Goal: Check status: Check status

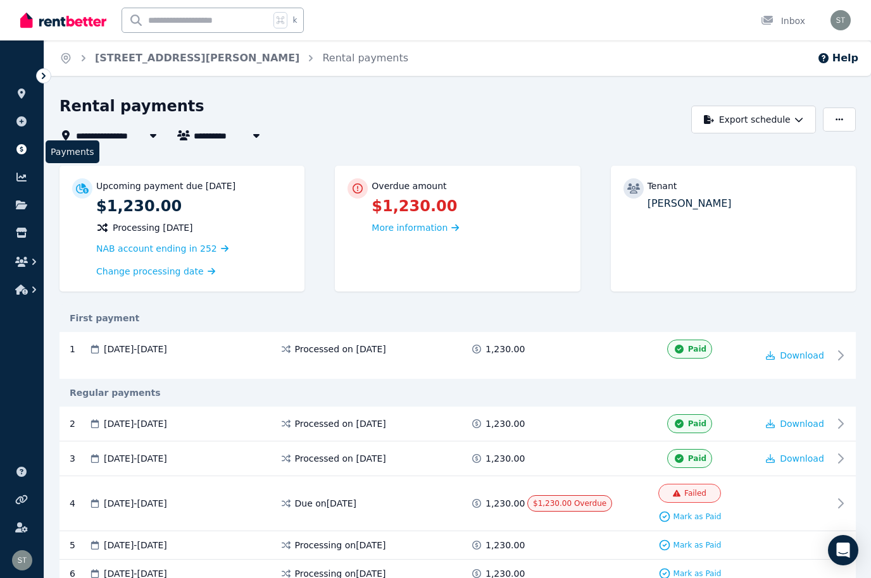
click at [24, 153] on icon at bounding box center [21, 149] width 10 height 10
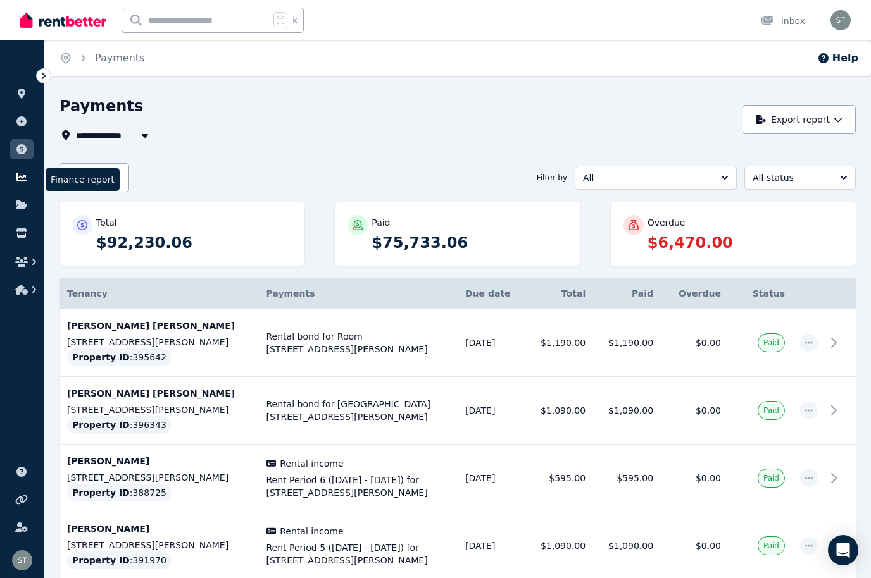
click at [27, 177] on icon at bounding box center [21, 177] width 13 height 10
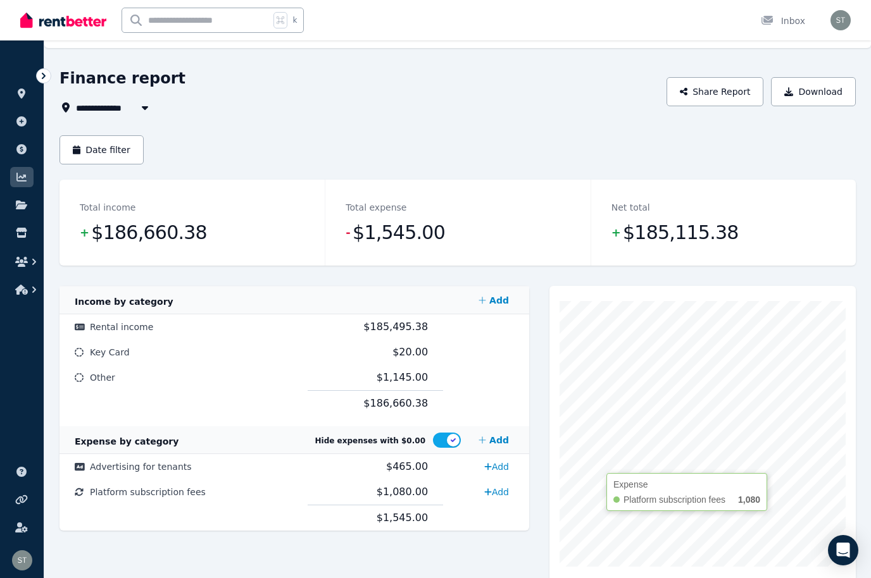
scroll to position [31, 0]
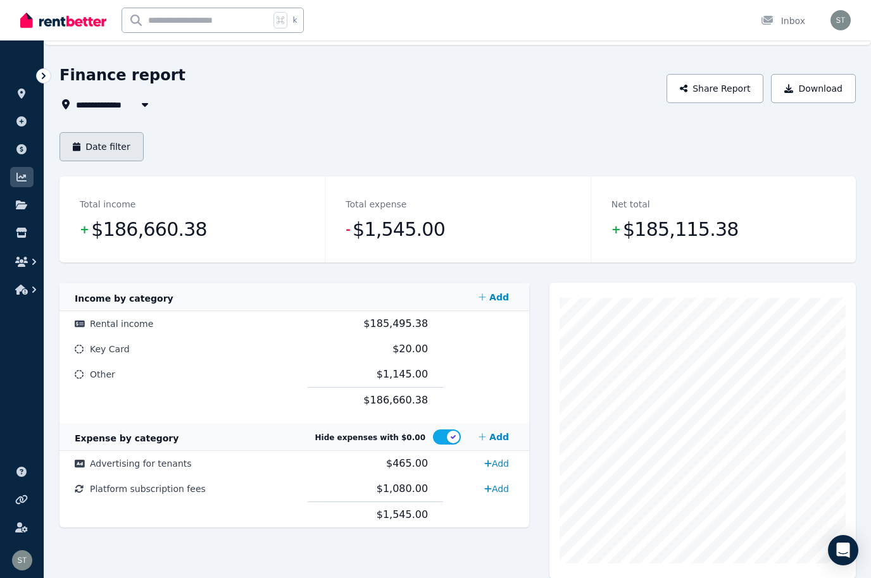
click at [111, 149] on button "Date filter" at bounding box center [101, 146] width 84 height 29
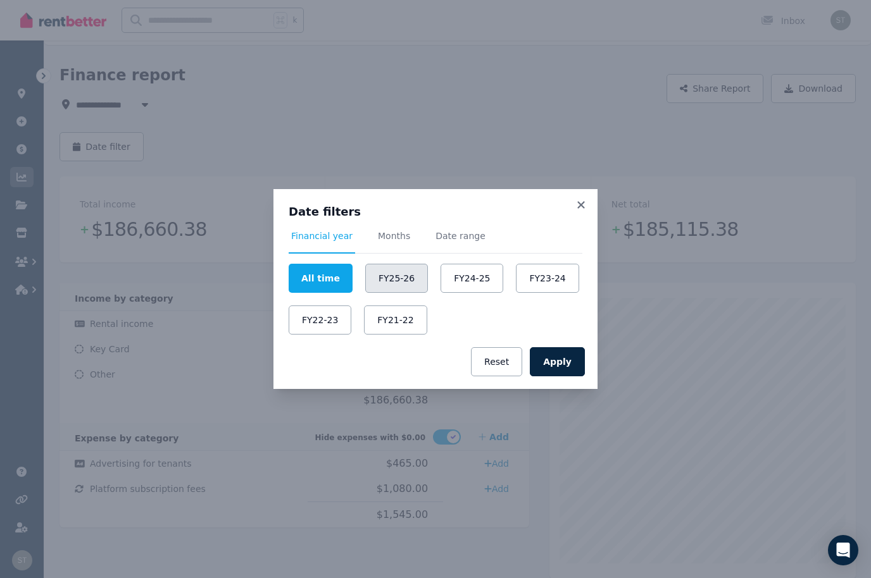
click at [377, 293] on button "FY25-26" at bounding box center [396, 278] width 63 height 29
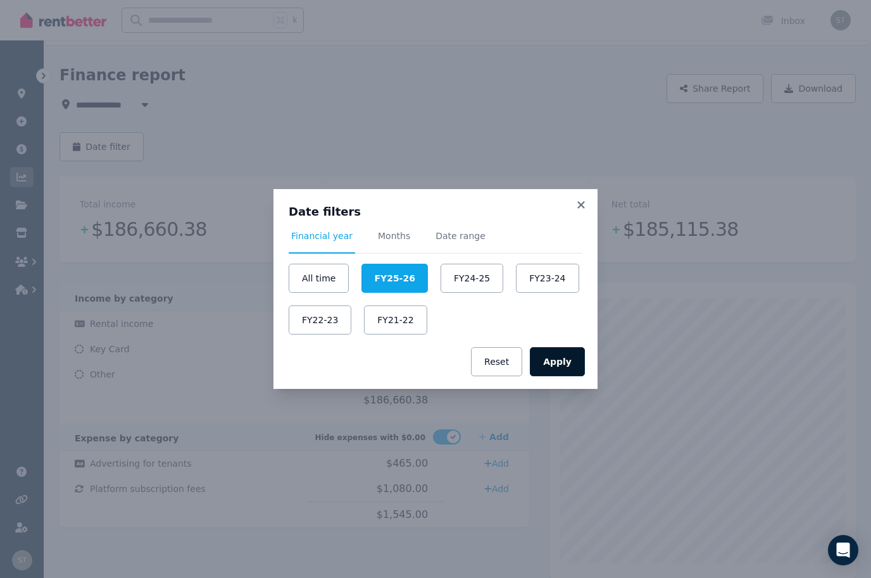
click at [564, 377] on button "Apply" at bounding box center [557, 361] width 55 height 29
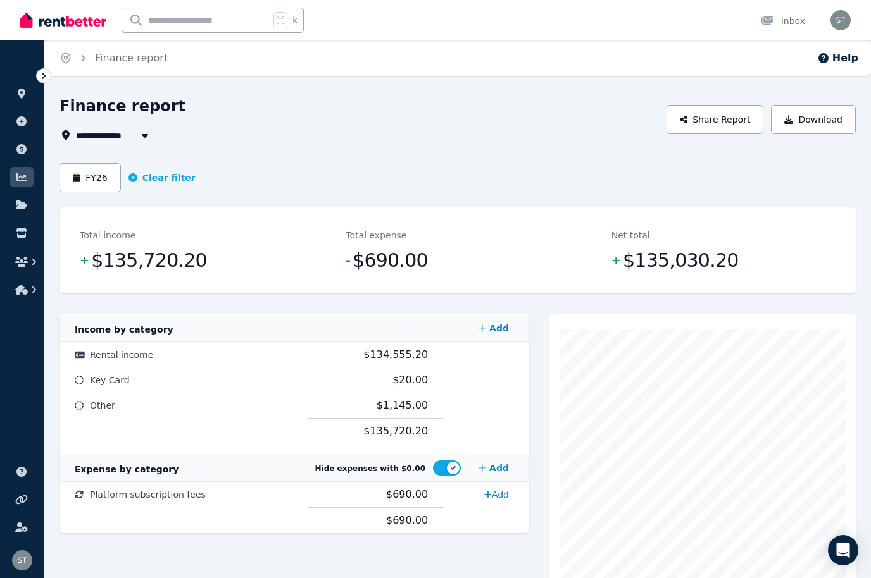
click at [108, 186] on button "FY26" at bounding box center [89, 177] width 61 height 29
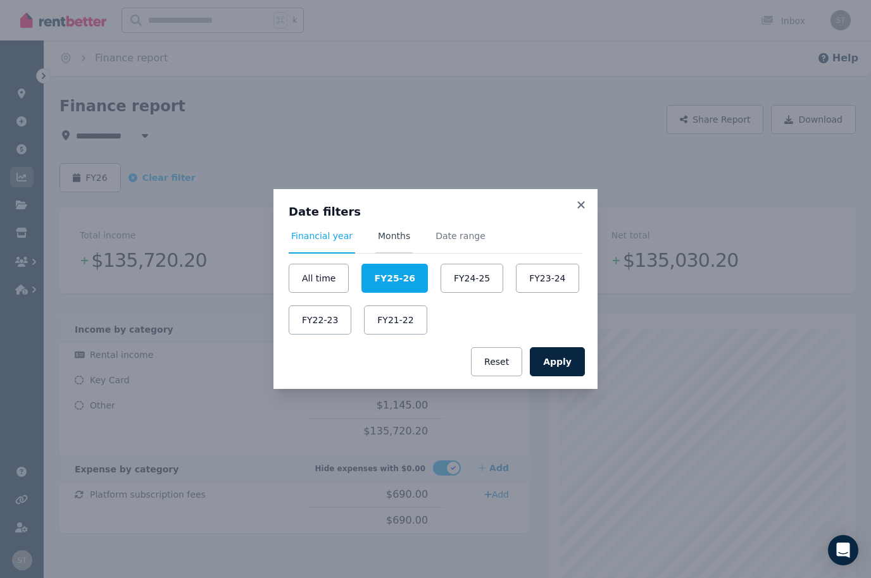
click at [391, 242] on span "Months" at bounding box center [394, 236] width 32 height 13
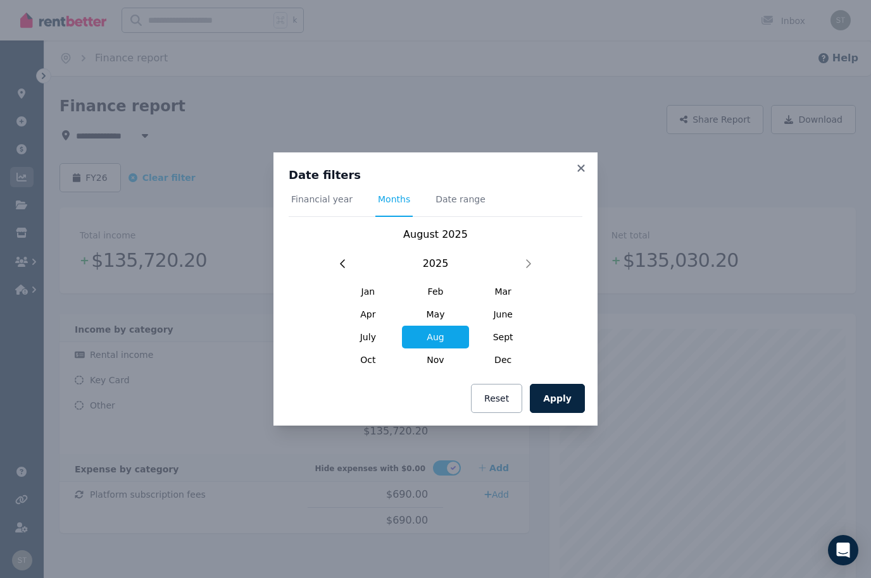
click at [439, 349] on span "Aug" at bounding box center [436, 337] width 68 height 23
click at [562, 413] on button "Apply" at bounding box center [557, 398] width 55 height 29
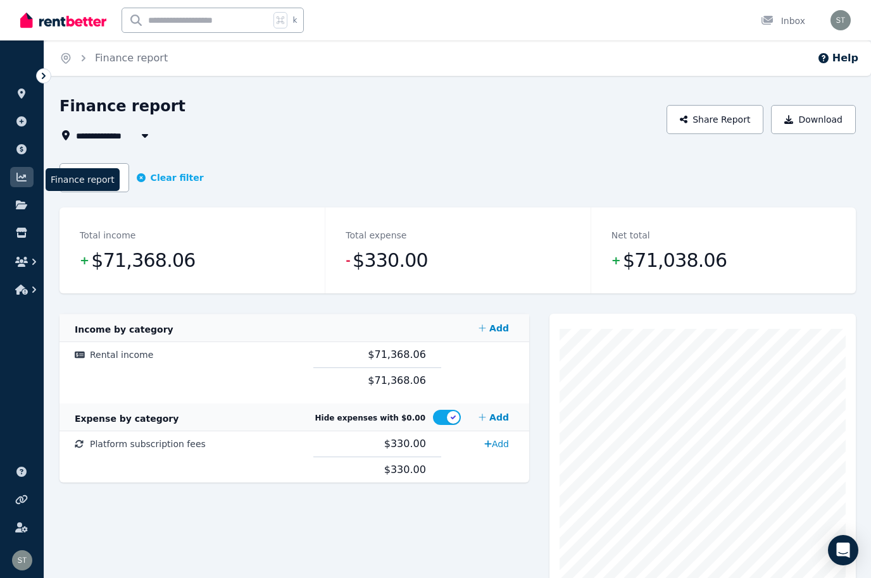
click at [28, 182] on link at bounding box center [21, 177] width 23 height 20
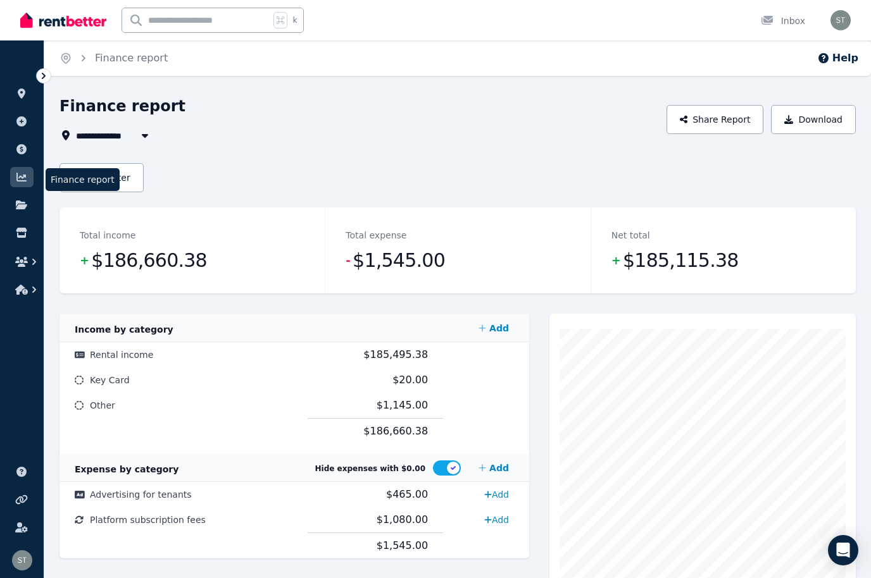
click at [23, 176] on icon at bounding box center [21, 177] width 10 height 9
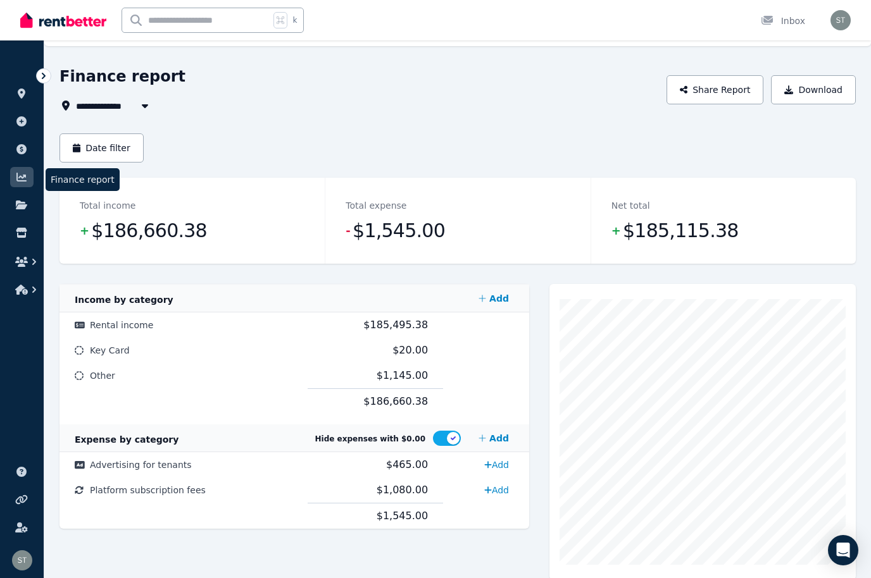
scroll to position [31, 0]
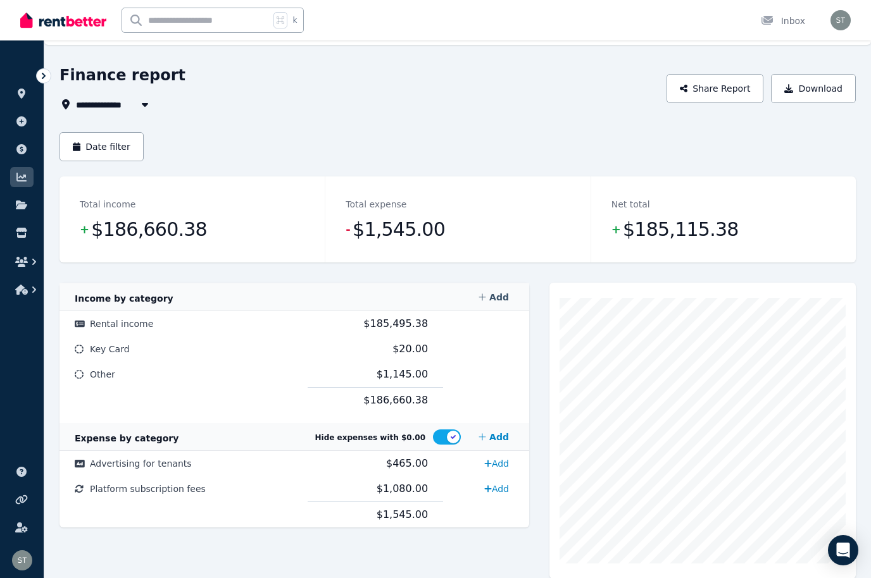
click at [490, 300] on link "Add" at bounding box center [493, 297] width 41 height 25
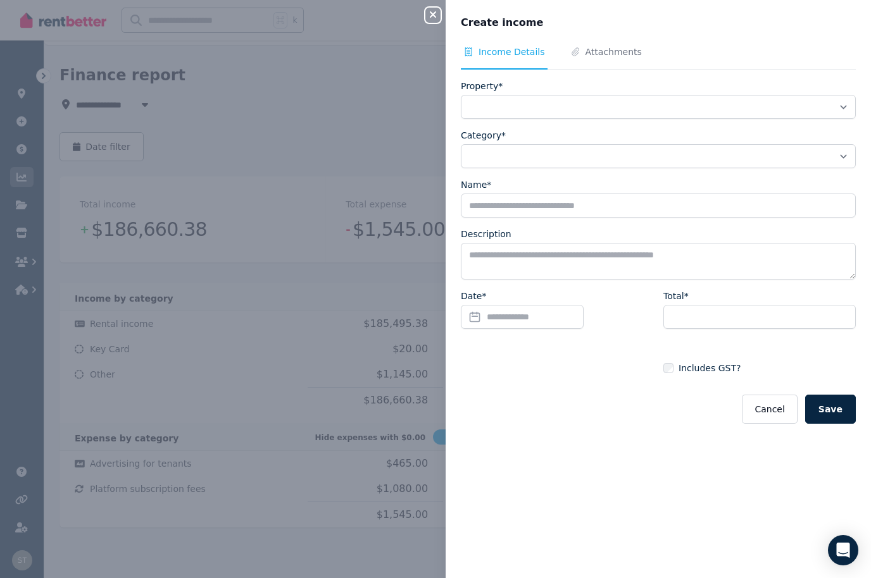
click at [438, 22] on button "Close panel" at bounding box center [432, 15] width 15 height 15
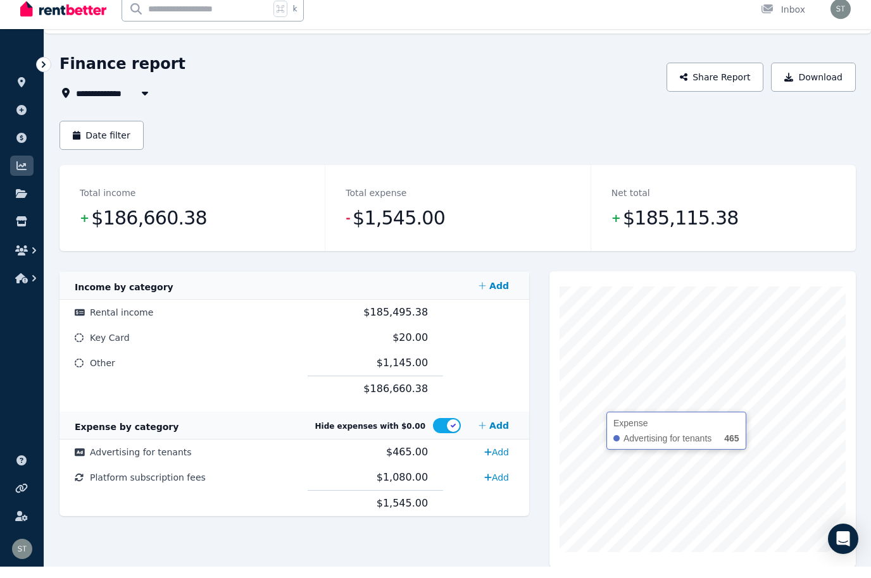
scroll to position [0, 0]
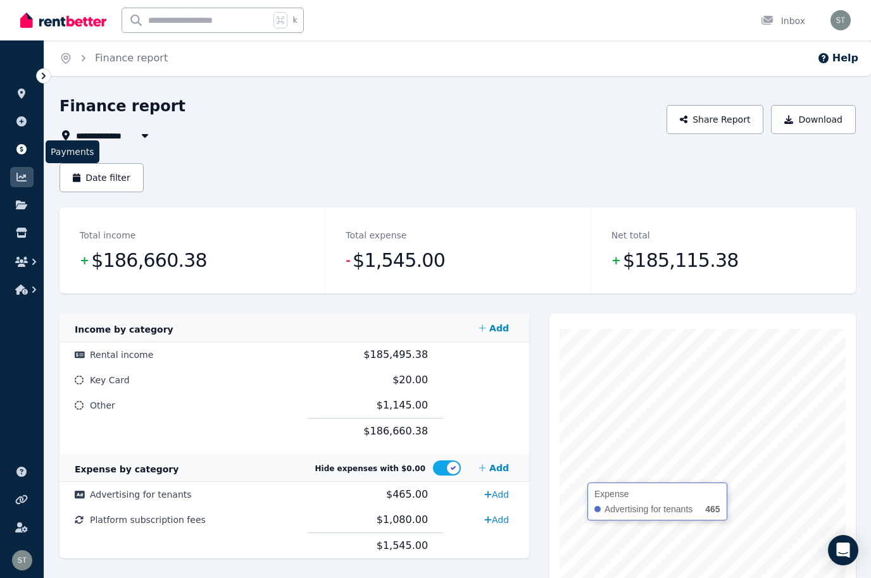
click at [20, 148] on icon at bounding box center [21, 149] width 10 height 10
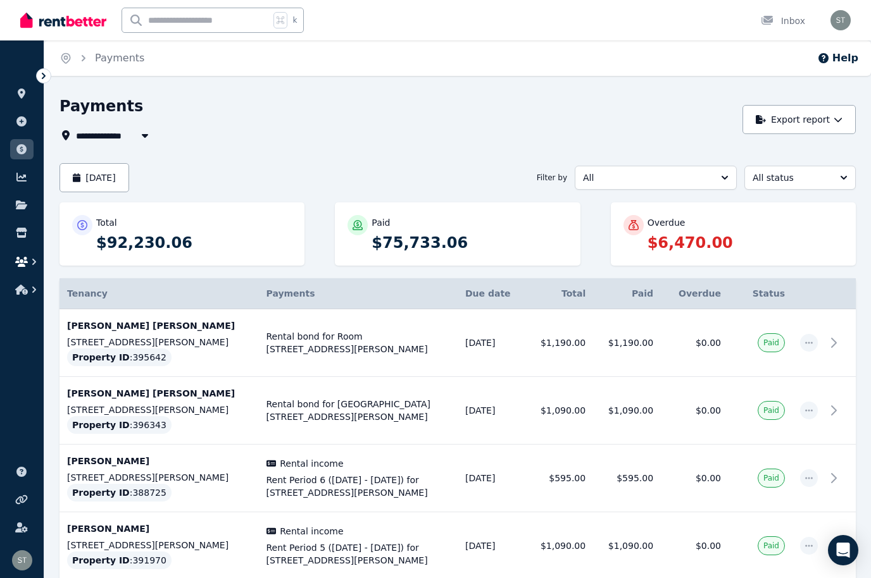
click at [27, 261] on icon "button" at bounding box center [21, 262] width 13 height 10
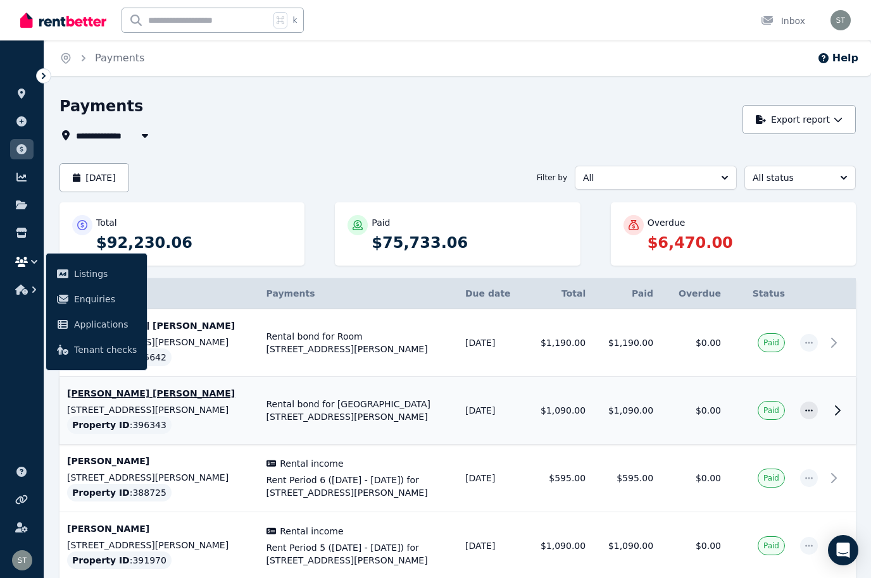
click at [188, 415] on p "[STREET_ADDRESS][PERSON_NAME]" at bounding box center [159, 410] width 184 height 13
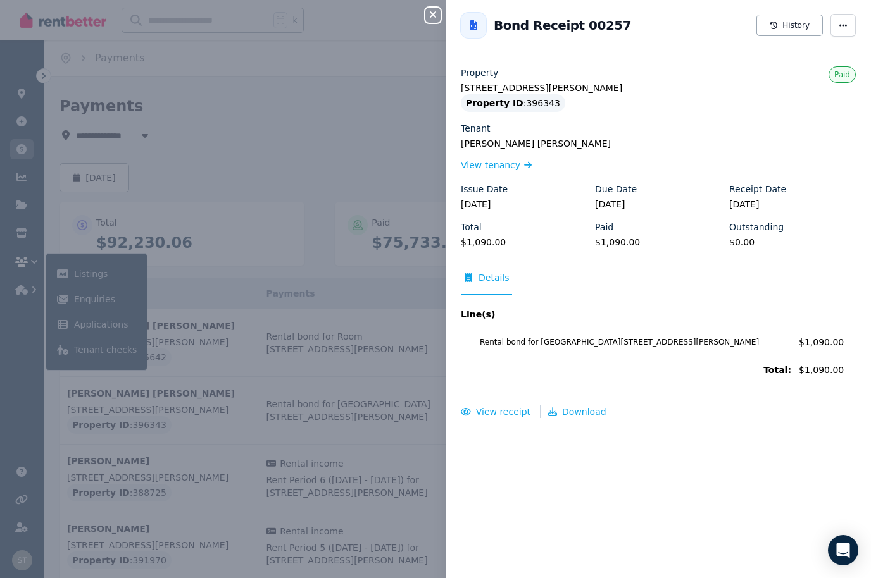
click at [437, 17] on icon "button" at bounding box center [432, 14] width 15 height 10
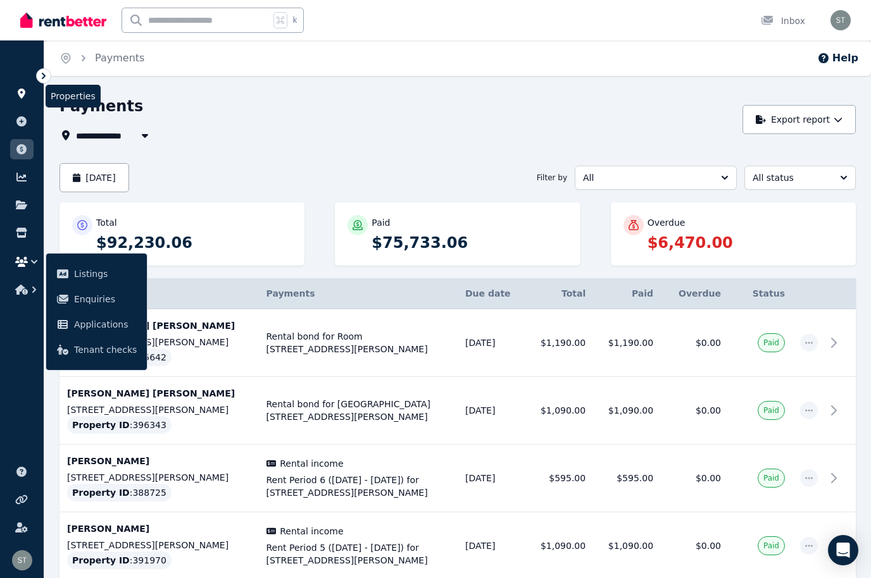
click at [25, 94] on icon at bounding box center [21, 94] width 13 height 10
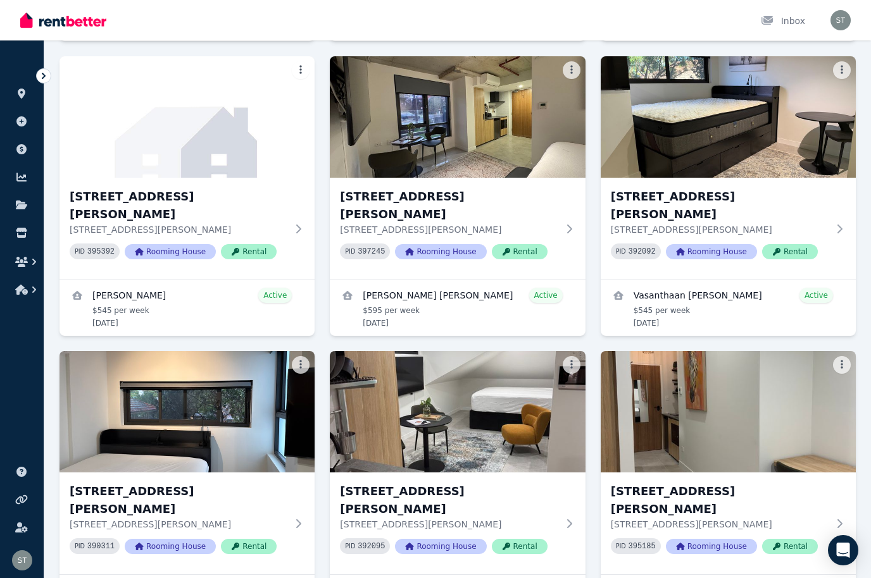
scroll to position [1078, 0]
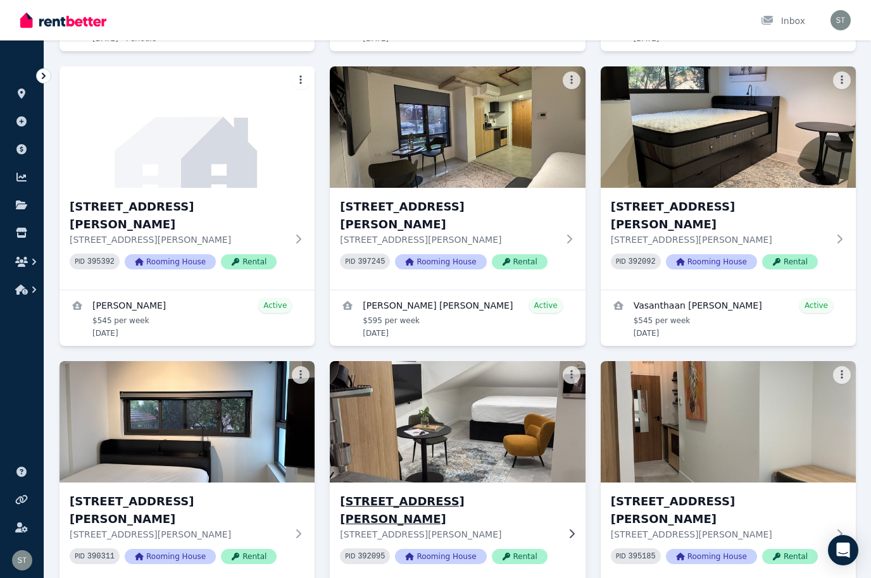
click at [489, 359] on img at bounding box center [457, 422] width 268 height 128
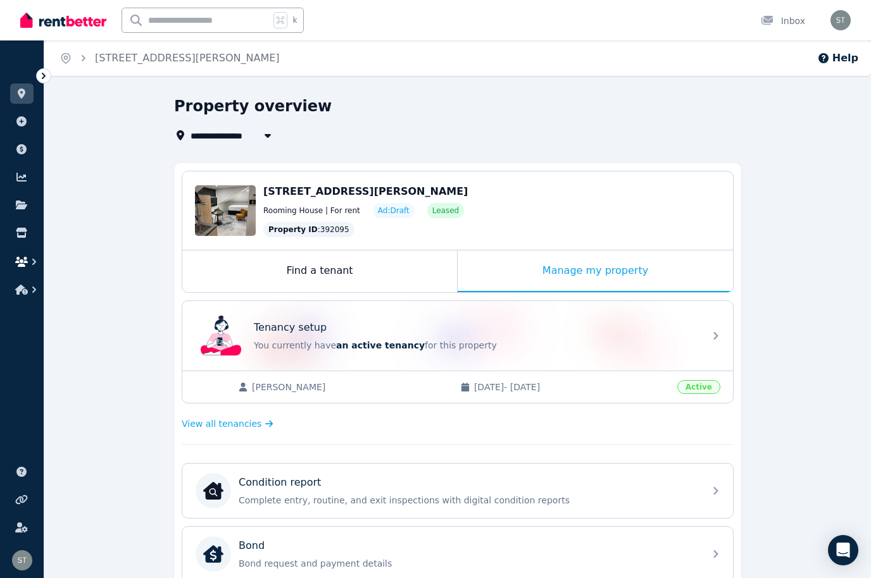
click at [27, 259] on icon "button" at bounding box center [21, 262] width 13 height 10
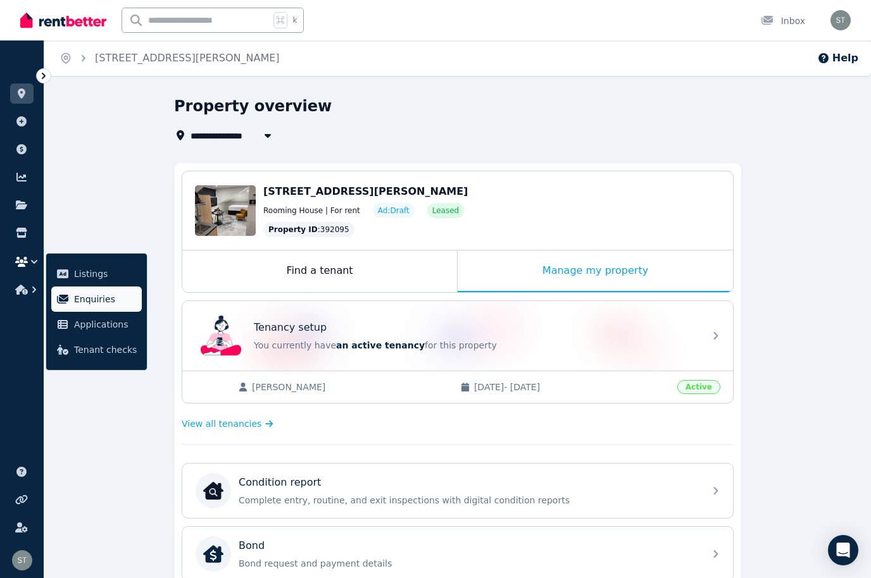
click at [92, 302] on span "Enquiries" at bounding box center [105, 299] width 63 height 15
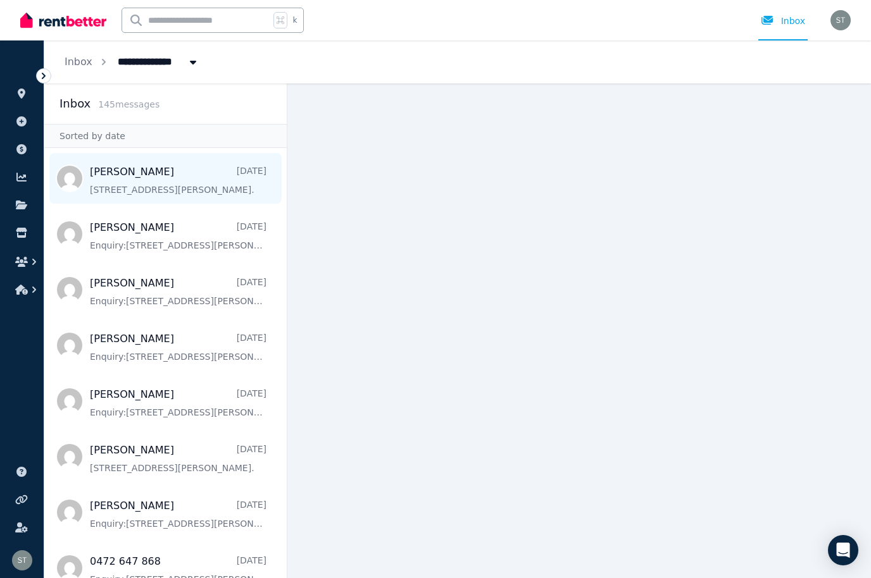
click at [170, 187] on span "Message list" at bounding box center [165, 178] width 242 height 51
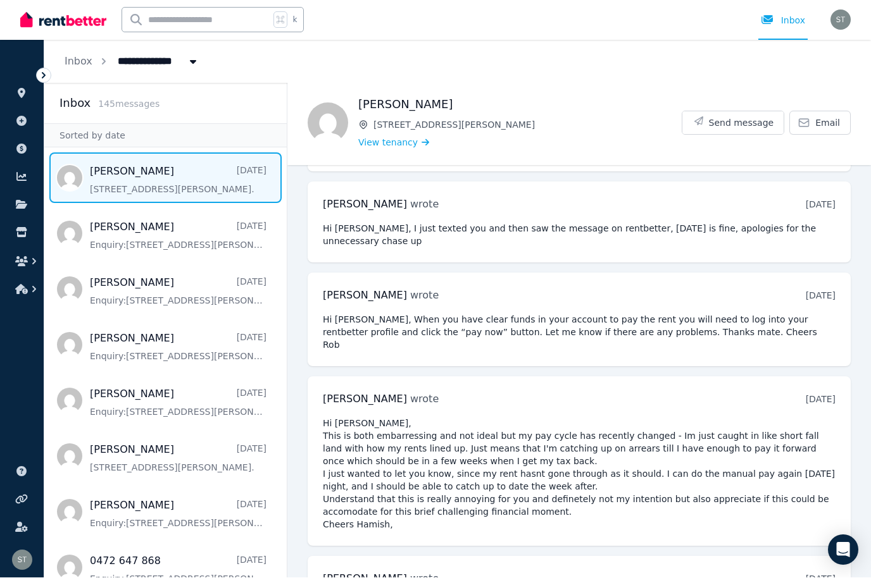
scroll to position [44, 0]
click at [25, 144] on icon at bounding box center [21, 149] width 13 height 10
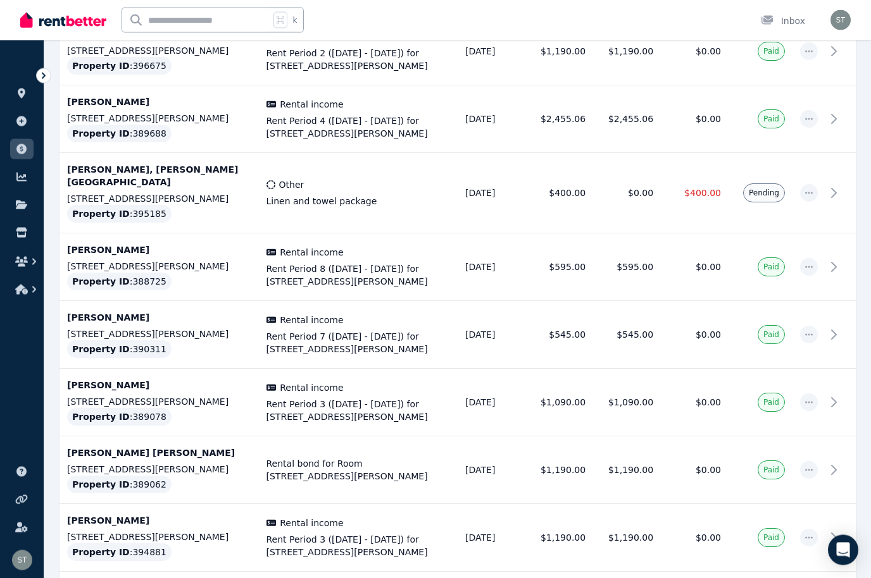
scroll to position [2222, 0]
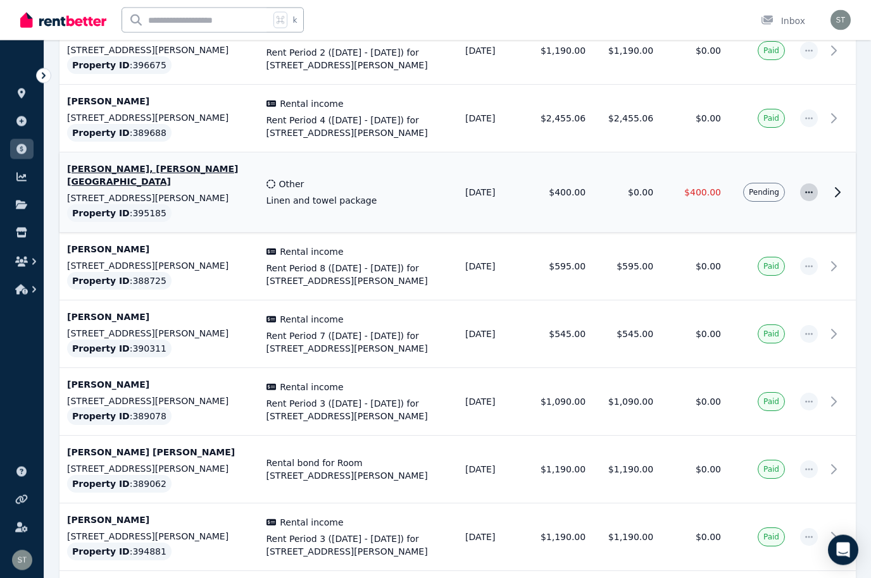
click at [668, 189] on icon "button" at bounding box center [809, 193] width 10 height 9
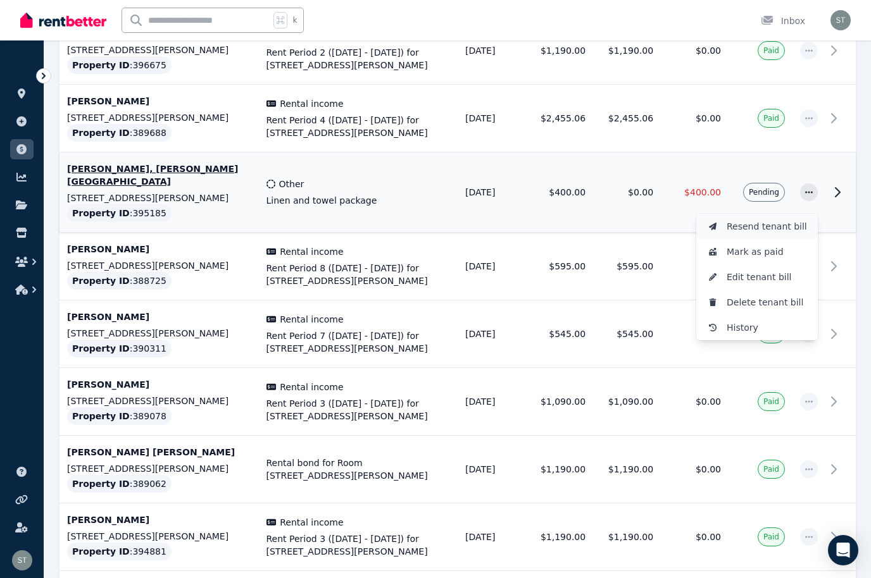
click at [668, 219] on span "Resend tenant bill" at bounding box center [767, 226] width 81 height 15
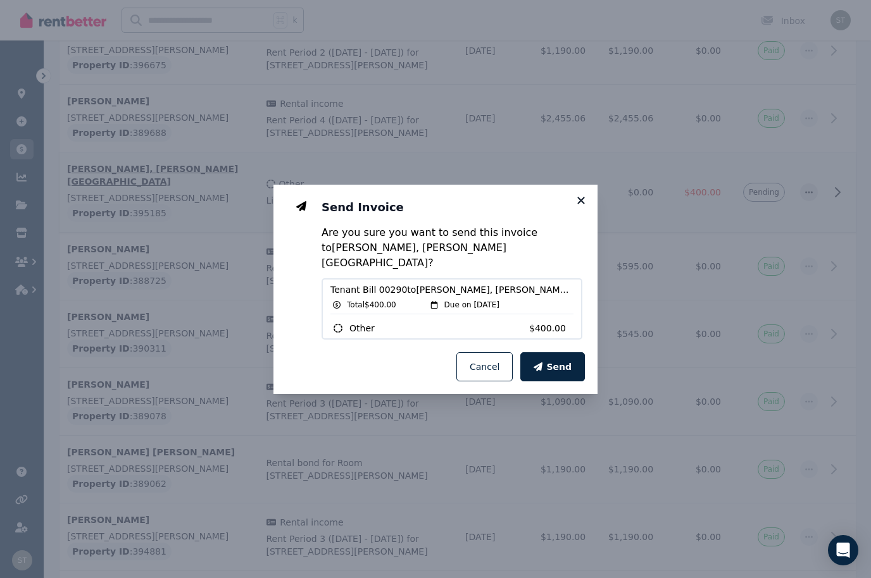
click at [578, 206] on icon at bounding box center [581, 200] width 13 height 11
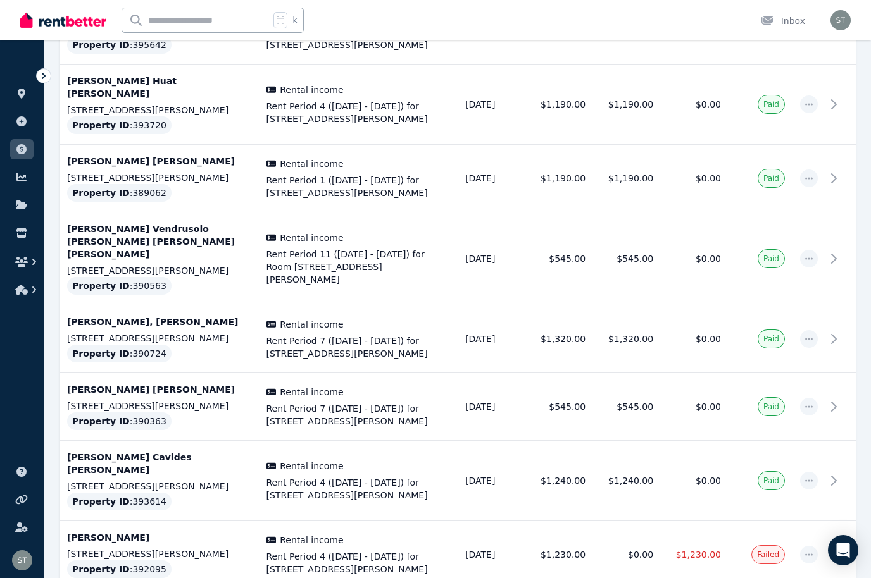
scroll to position [3240, 0]
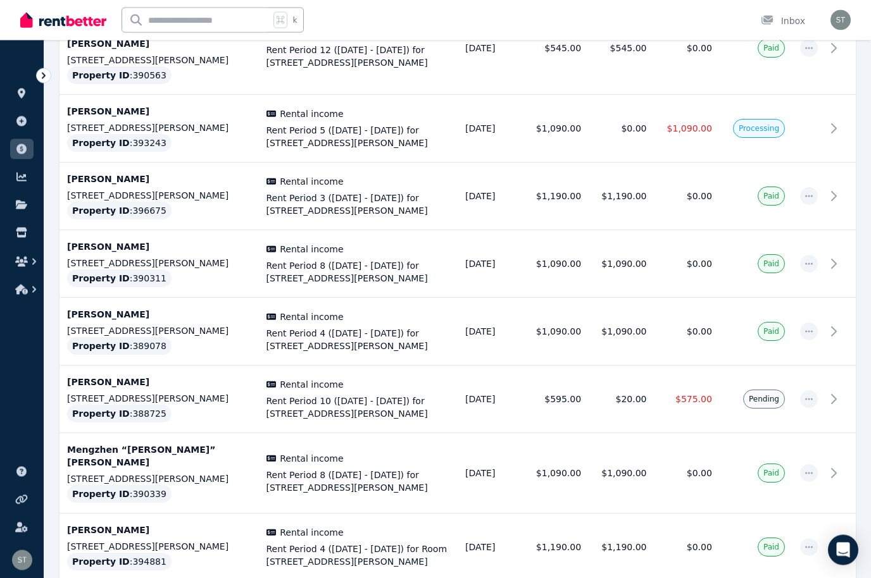
scroll to position [1281, 0]
click at [191, 392] on p "[STREET_ADDRESS][PERSON_NAME]" at bounding box center [159, 398] width 184 height 13
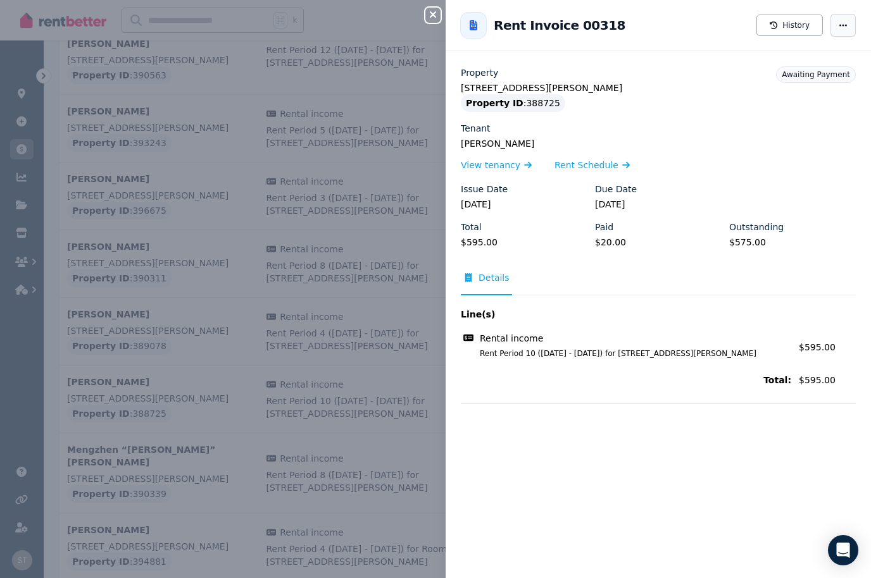
click at [668, 25] on icon "button" at bounding box center [843, 25] width 10 height 9
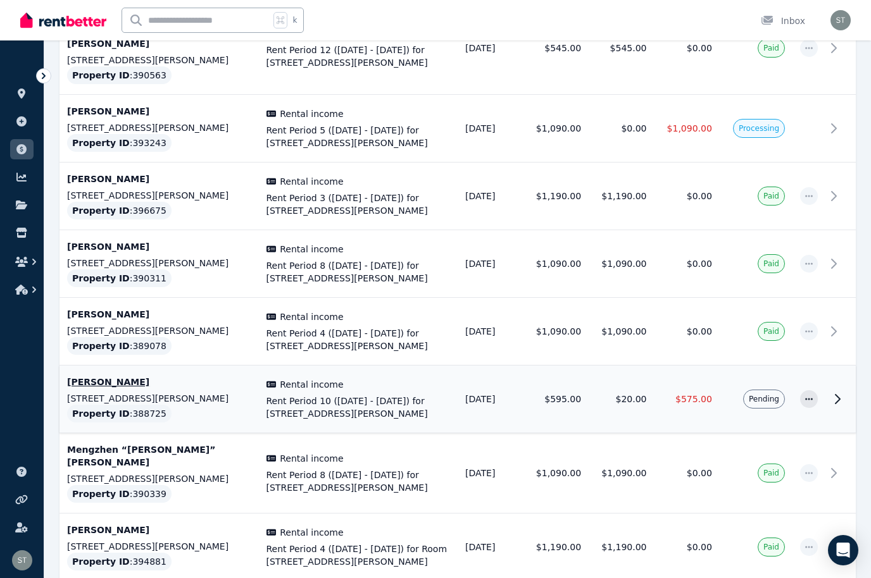
click at [115, 376] on p "[PERSON_NAME]" at bounding box center [159, 382] width 184 height 13
click at [668, 395] on icon "button" at bounding box center [809, 399] width 10 height 9
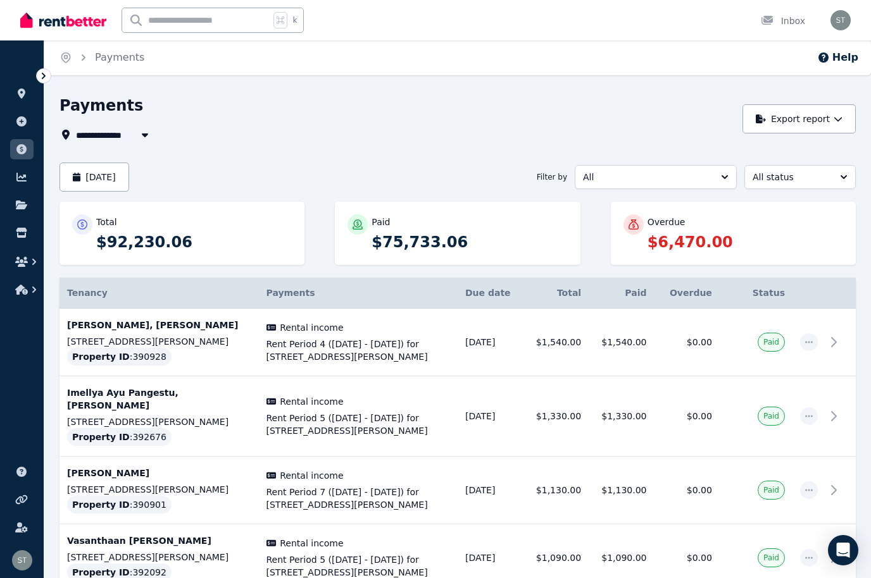
scroll to position [0, 0]
click at [22, 175] on icon at bounding box center [21, 177] width 13 height 10
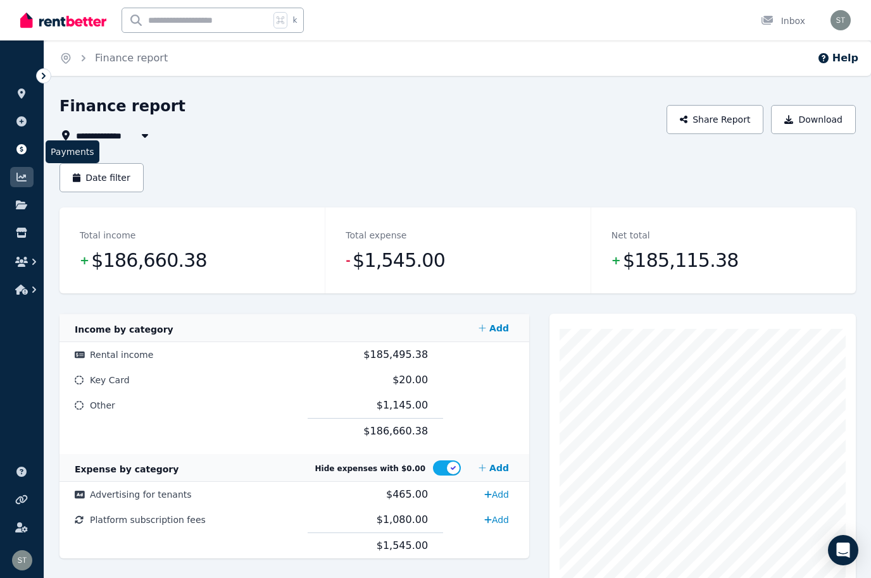
click at [22, 141] on link at bounding box center [21, 149] width 23 height 20
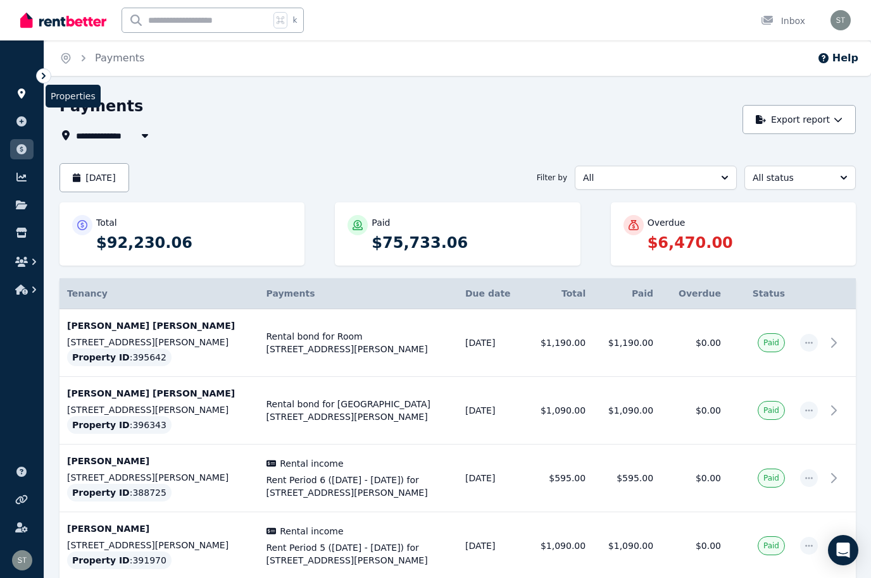
click at [27, 97] on icon at bounding box center [21, 94] width 13 height 10
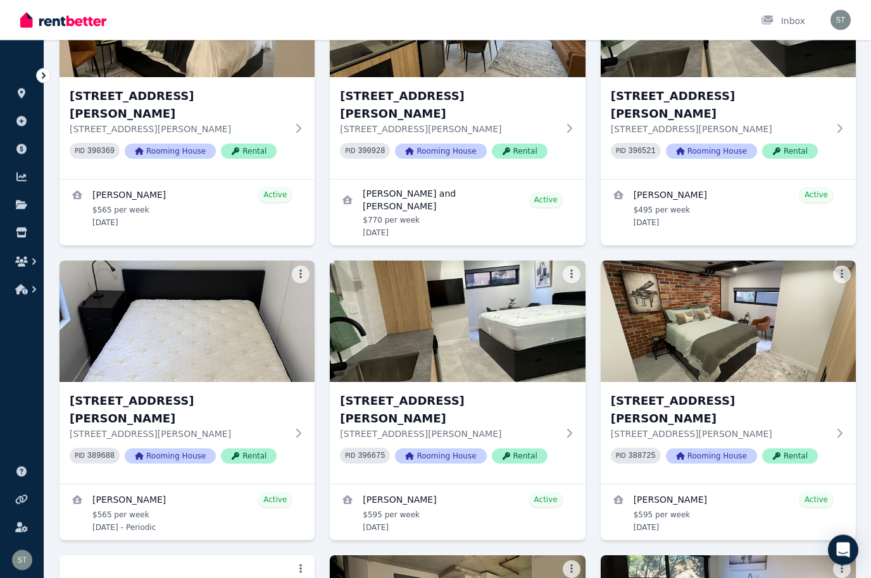
scroll to position [606, 0]
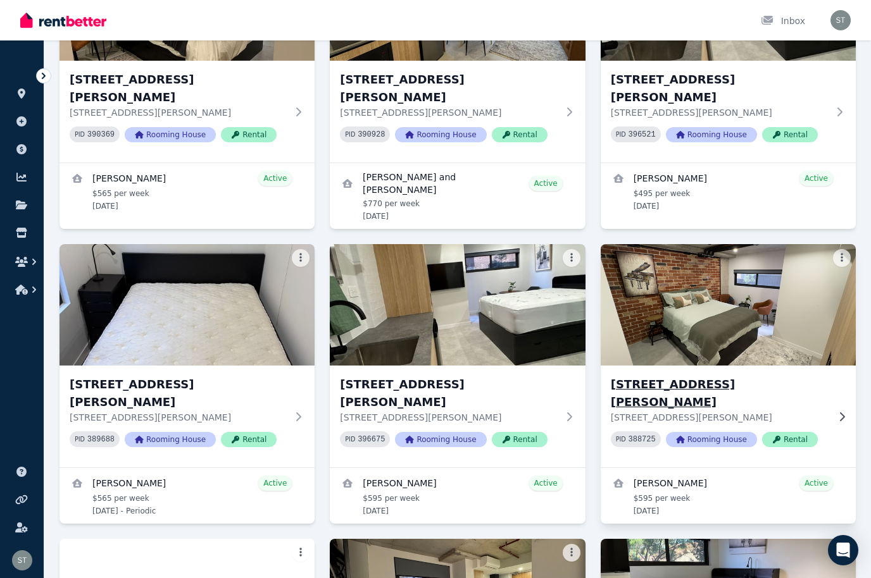
click at [668, 318] on img at bounding box center [728, 305] width 268 height 128
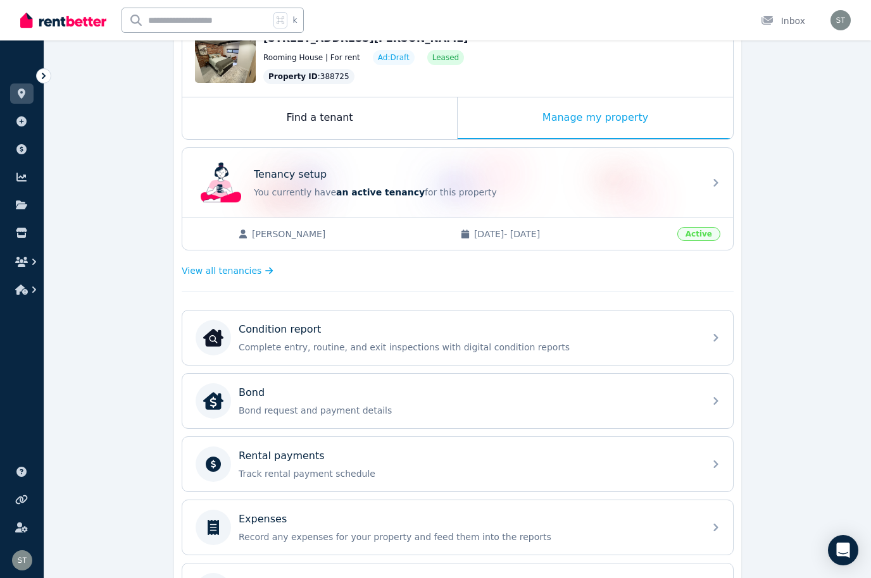
scroll to position [155, 0]
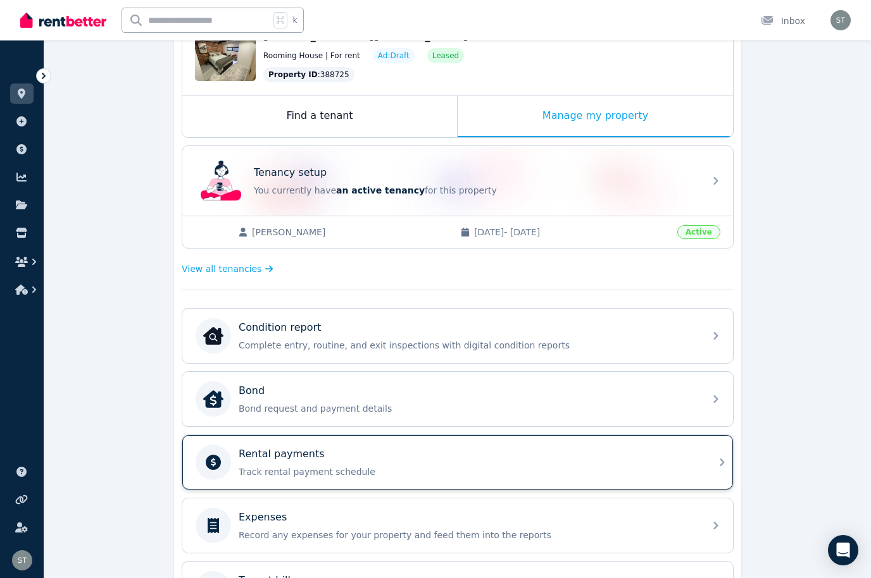
click at [629, 466] on p "Track rental payment schedule" at bounding box center [468, 472] width 458 height 13
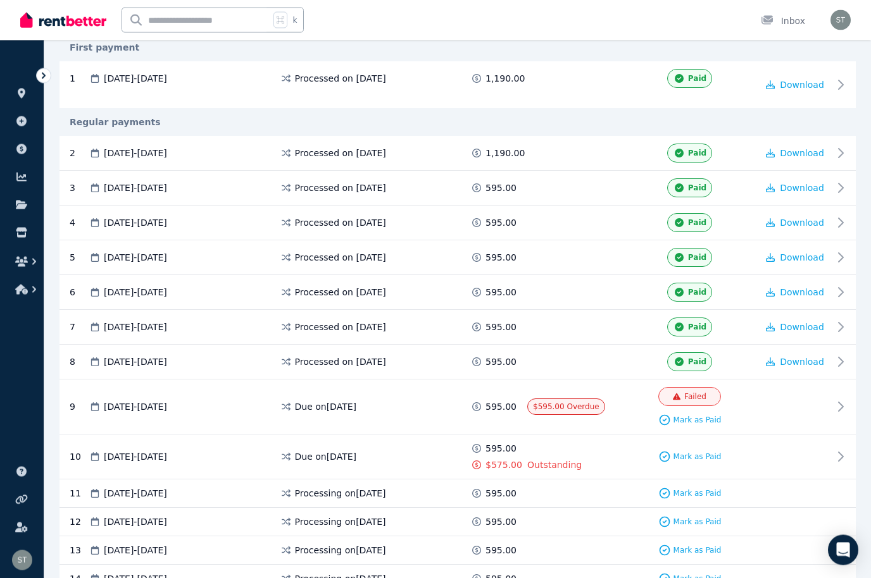
scroll to position [250, 0]
click at [668, 359] on div "Paid" at bounding box center [689, 362] width 135 height 19
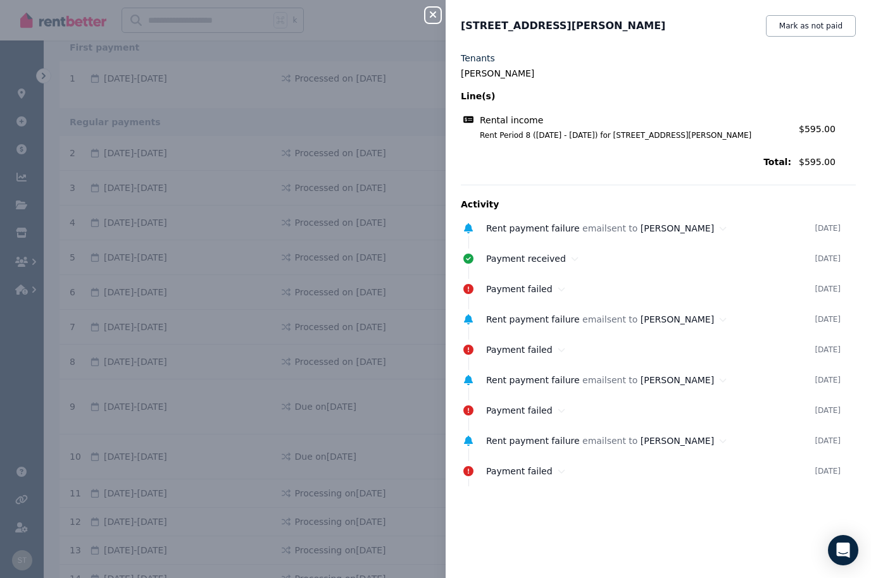
click at [438, 13] on icon "button" at bounding box center [432, 14] width 15 height 10
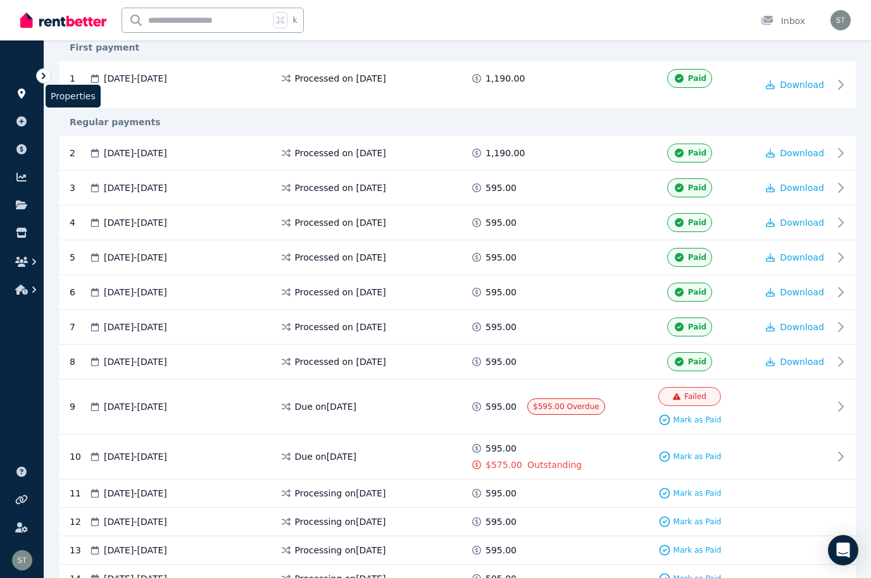
click at [22, 89] on icon at bounding box center [21, 94] width 13 height 10
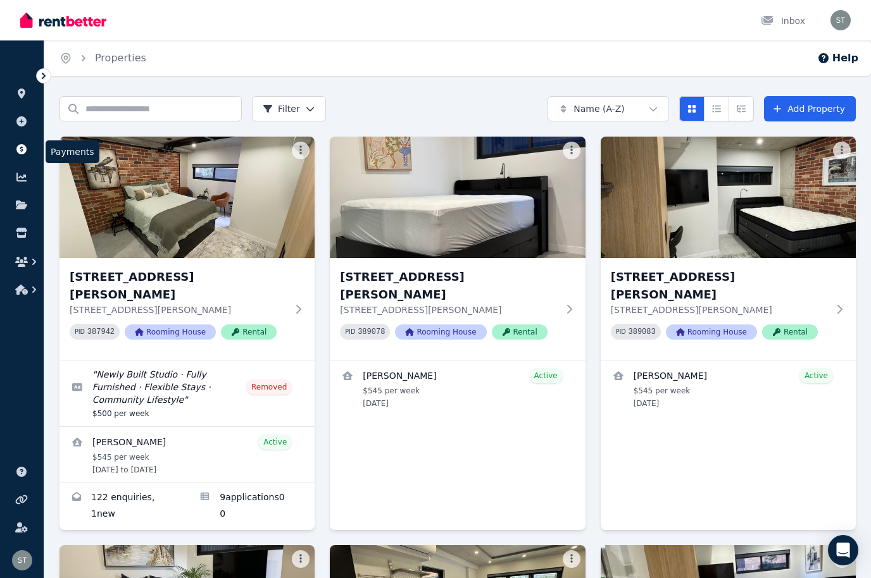
click at [15, 159] on link at bounding box center [21, 149] width 23 height 20
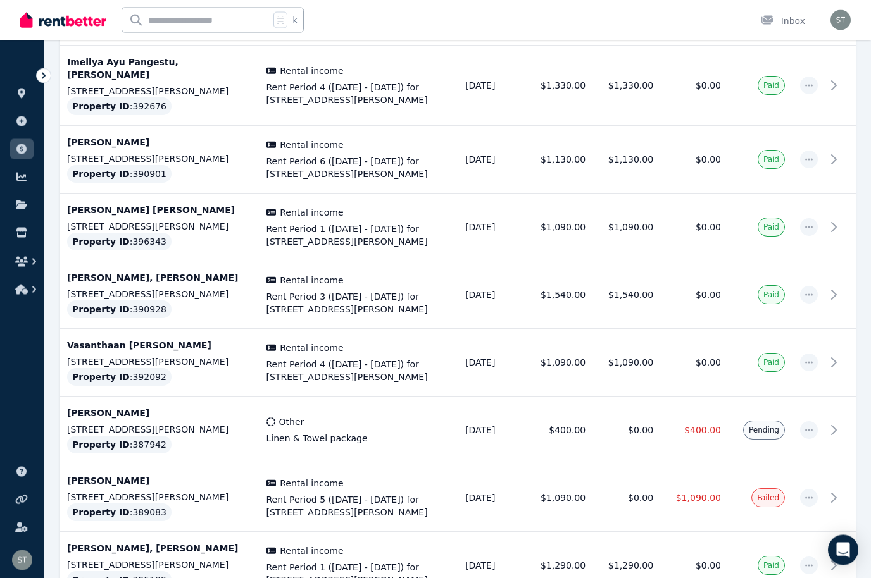
scroll to position [992, 0]
click at [668, 493] on span "Failed" at bounding box center [768, 498] width 22 height 10
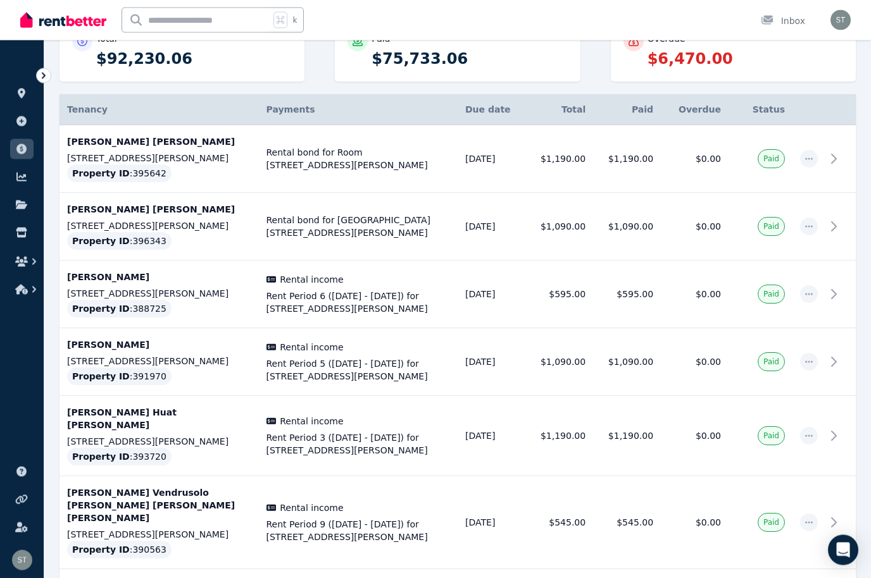
scroll to position [156, 0]
